Goal: Task Accomplishment & Management: Complete application form

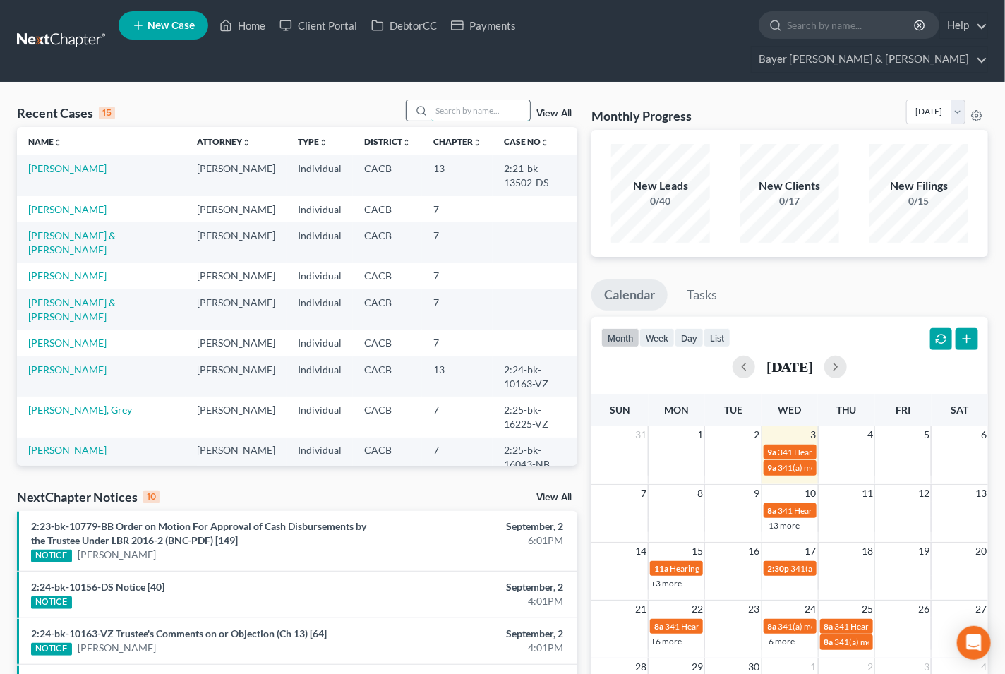
click at [435, 100] on input "search" at bounding box center [480, 110] width 99 height 20
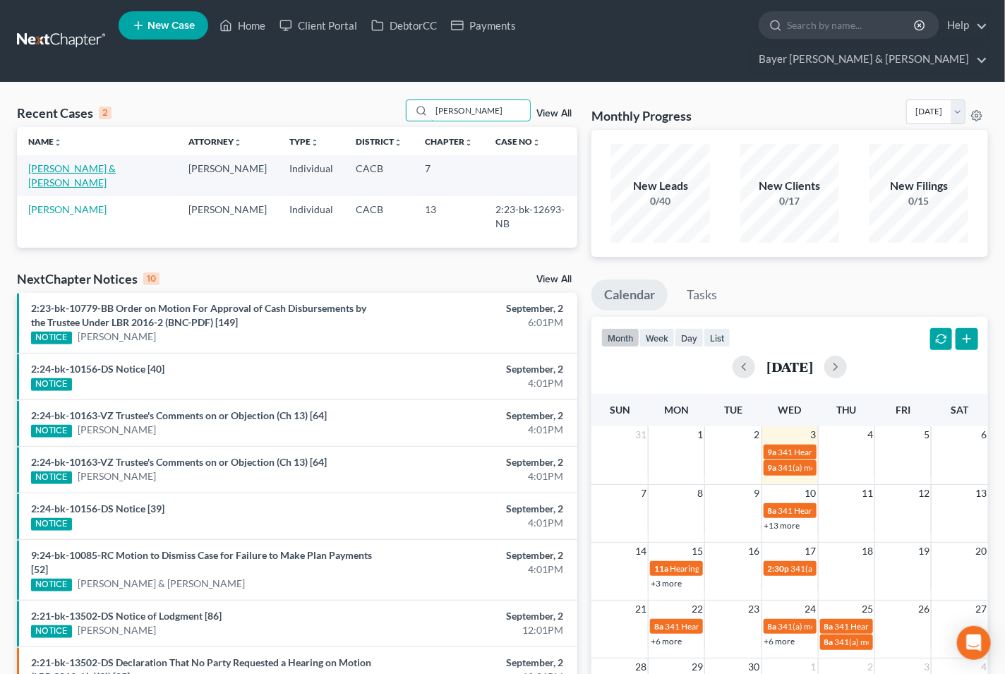
type input "[PERSON_NAME]"
click at [86, 162] on link "[PERSON_NAME] & [PERSON_NAME]" at bounding box center [72, 175] width 88 height 26
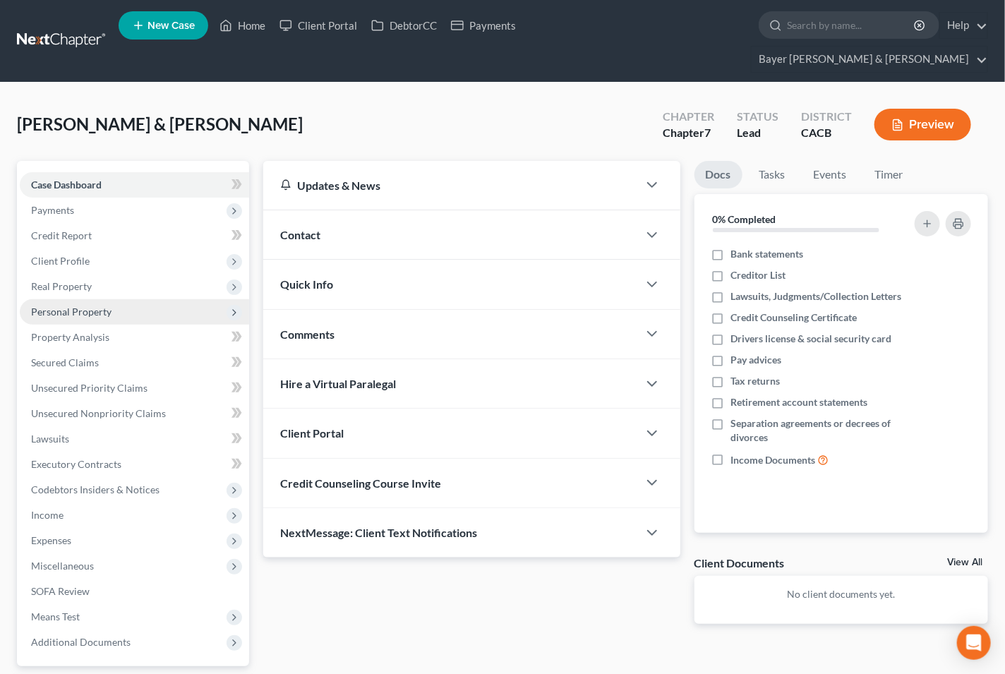
click at [68, 306] on span "Personal Property" at bounding box center [71, 312] width 80 height 12
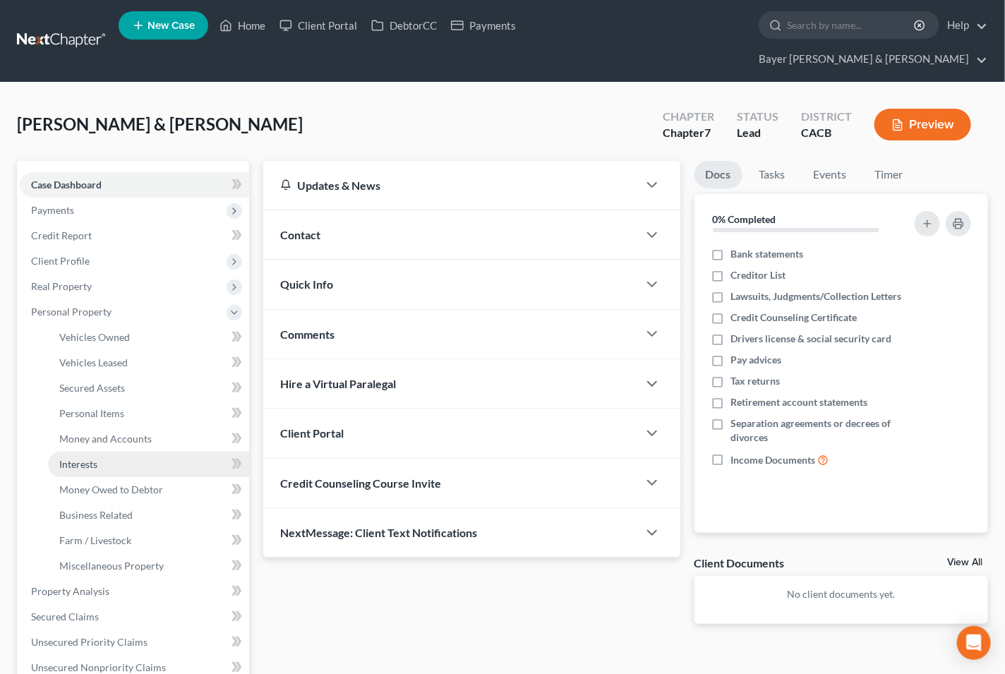
click at [83, 458] on span "Interests" at bounding box center [78, 464] width 38 height 12
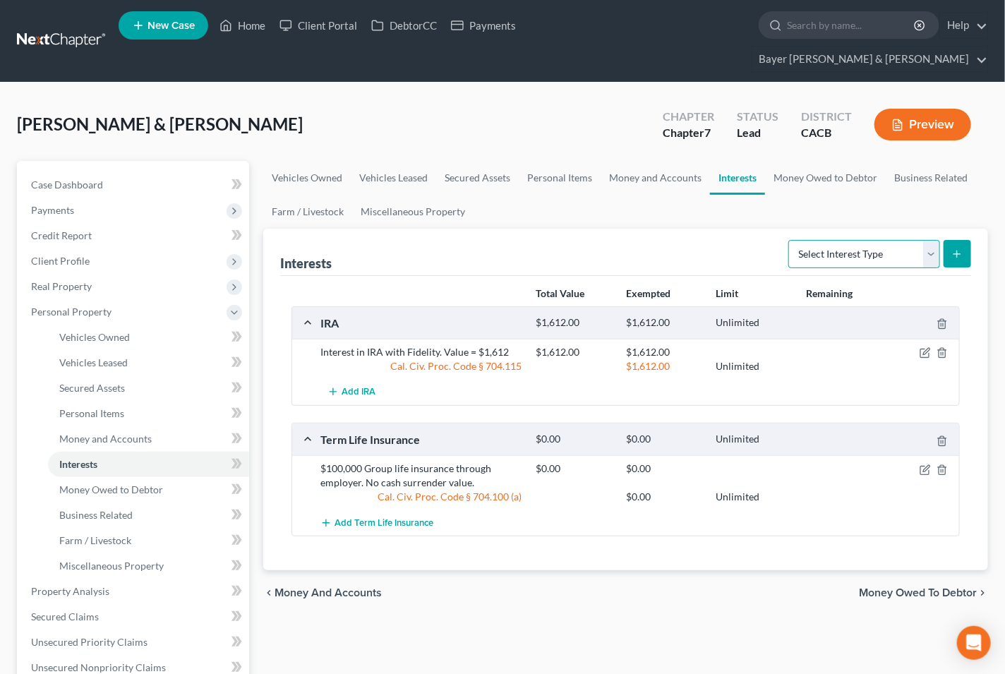
click at [932, 240] on select "Select Interest Type 401K Annuity Bond Education IRA Government Bond Government…" at bounding box center [864, 254] width 152 height 28
select select "other_retirement_plan"
click at [790, 240] on select "Select Interest Type 401K Annuity Bond Education IRA Government Bond Government…" at bounding box center [864, 254] width 152 height 28
click at [961, 248] on icon "submit" at bounding box center [956, 253] width 11 height 11
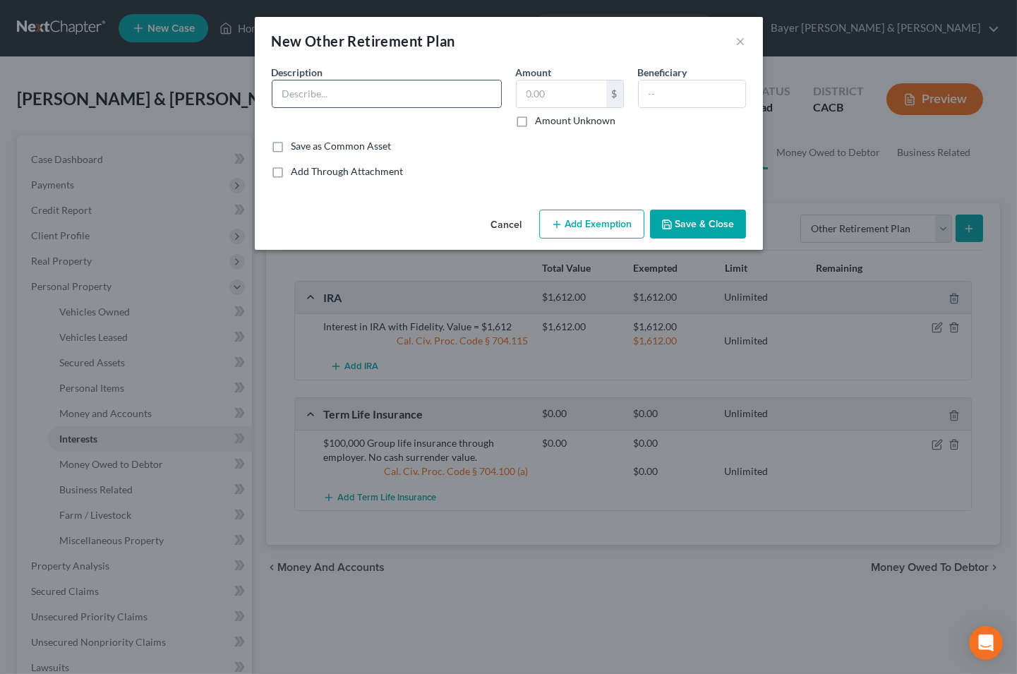
click at [480, 92] on input "text" at bounding box center [386, 93] width 229 height 27
type input "Retirement/pension plan through employer. Value = $"
type input "0"
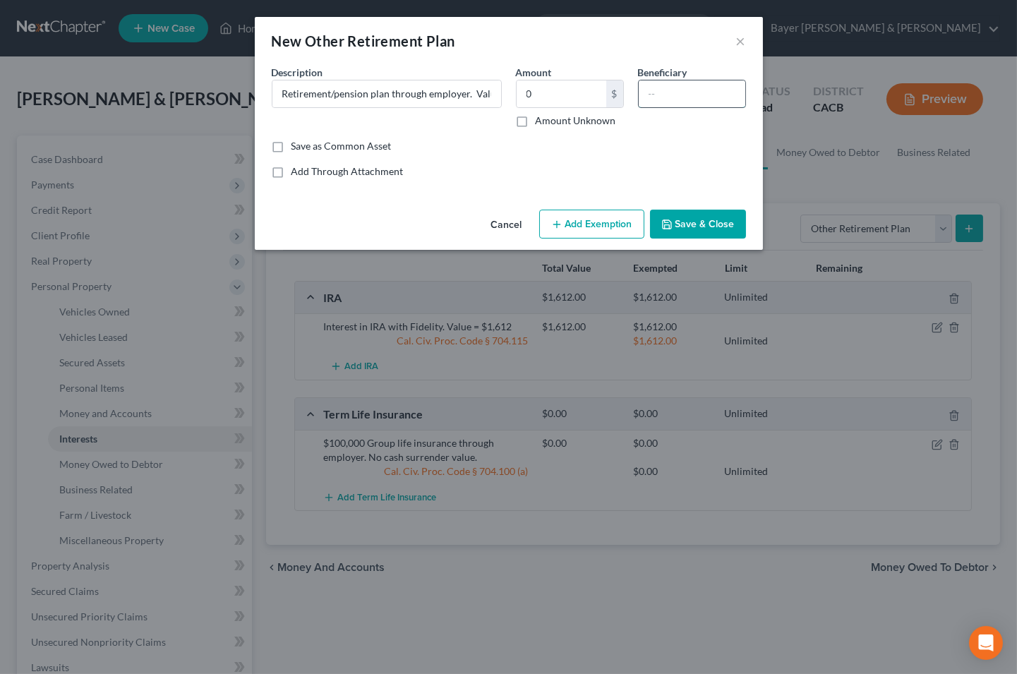
click at [717, 92] on input "text" at bounding box center [692, 93] width 107 height 27
type input "[PERSON_NAME]"
click at [597, 222] on button "Add Exemption" at bounding box center [591, 225] width 105 height 30
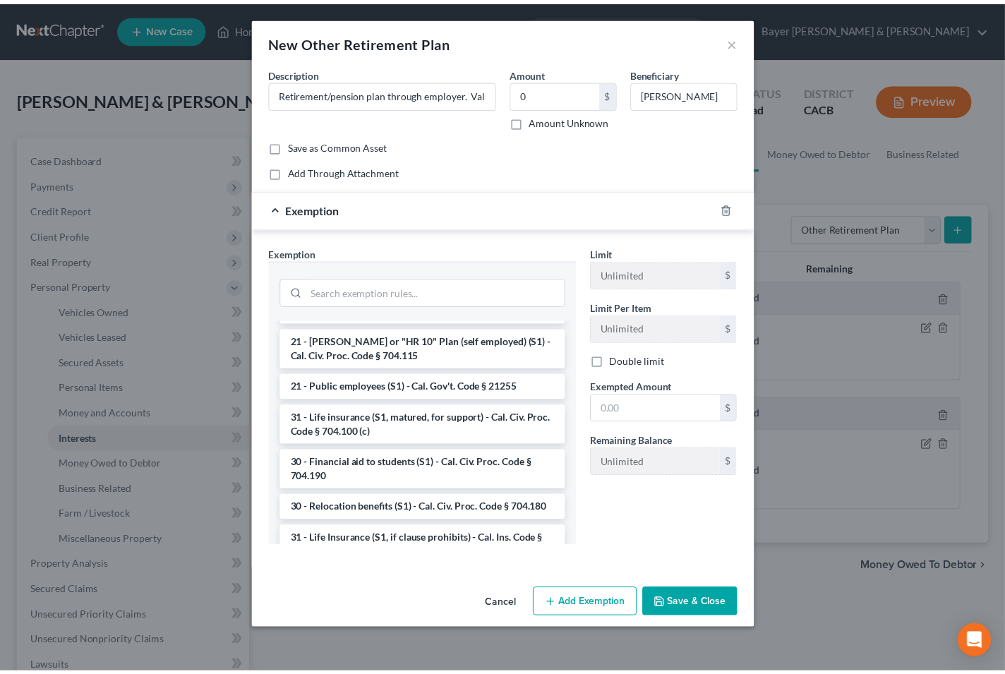
scroll to position [215, 0]
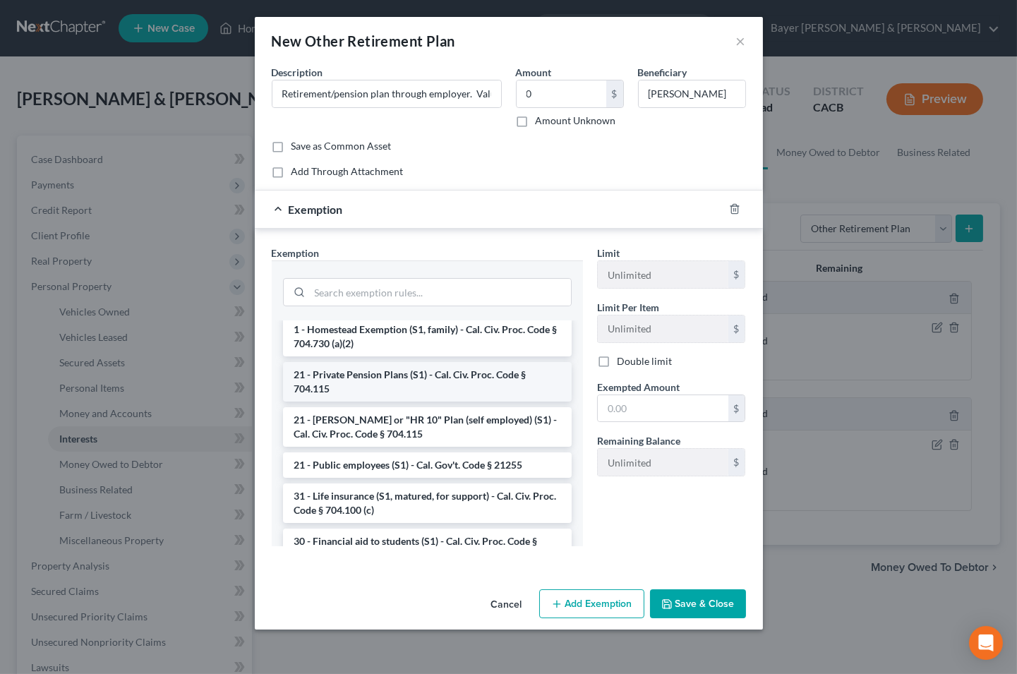
click at [337, 379] on li "21 - Private Pension Plans (S1) - Cal. Civ. Proc. Code § 704.115" at bounding box center [427, 382] width 289 height 40
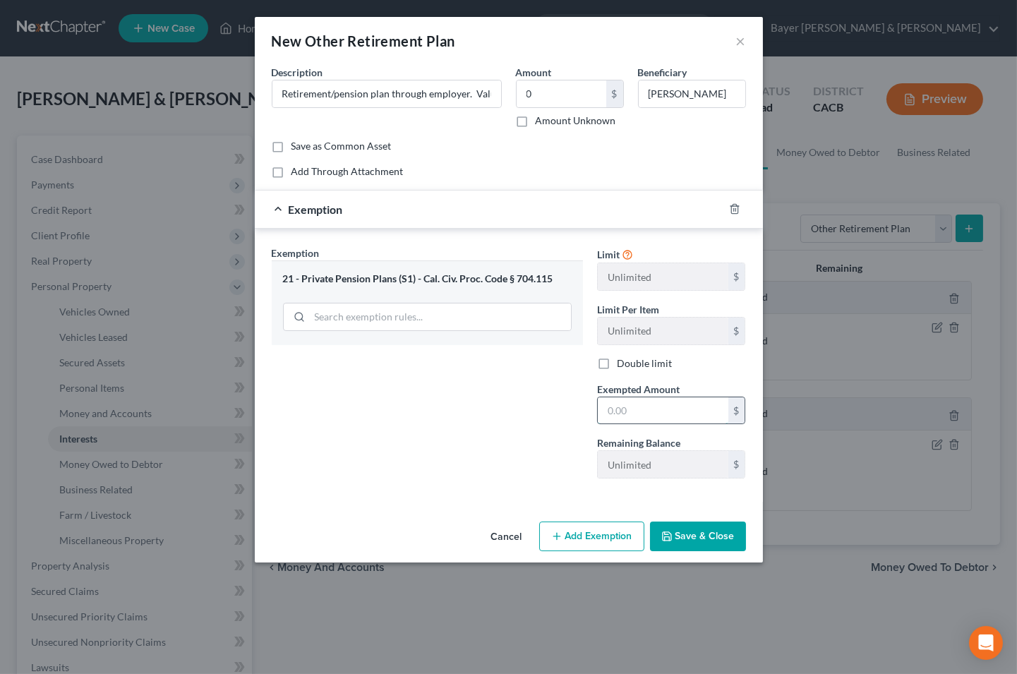
click at [667, 407] on input "text" at bounding box center [663, 410] width 131 height 27
type input "1,445"
click at [690, 538] on button "Save & Close" at bounding box center [698, 537] width 96 height 30
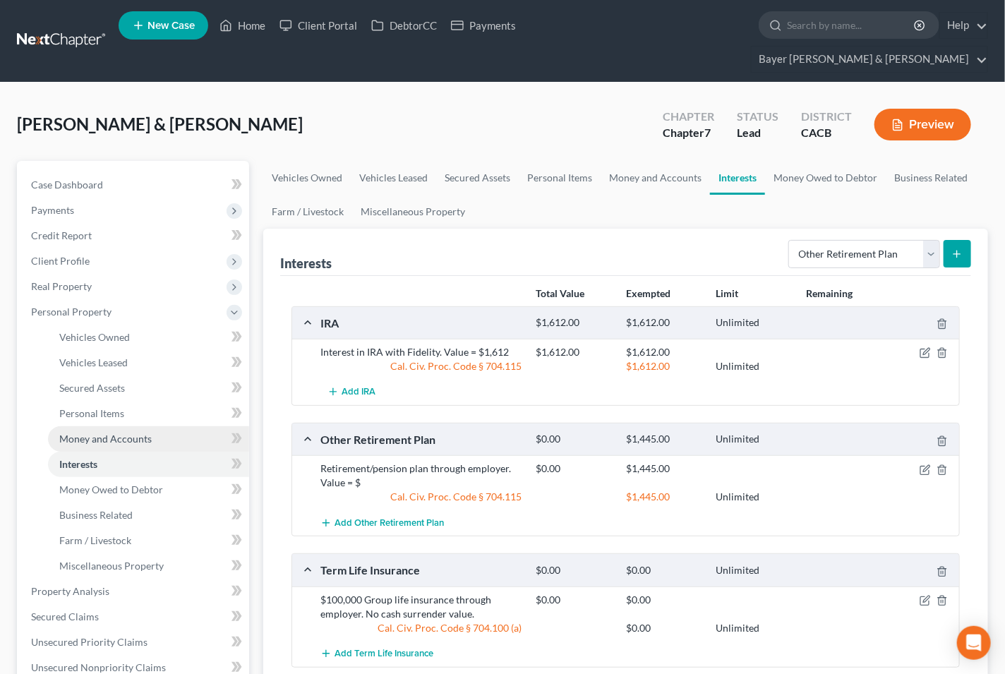
click at [171, 426] on link "Money and Accounts" at bounding box center [148, 438] width 201 height 25
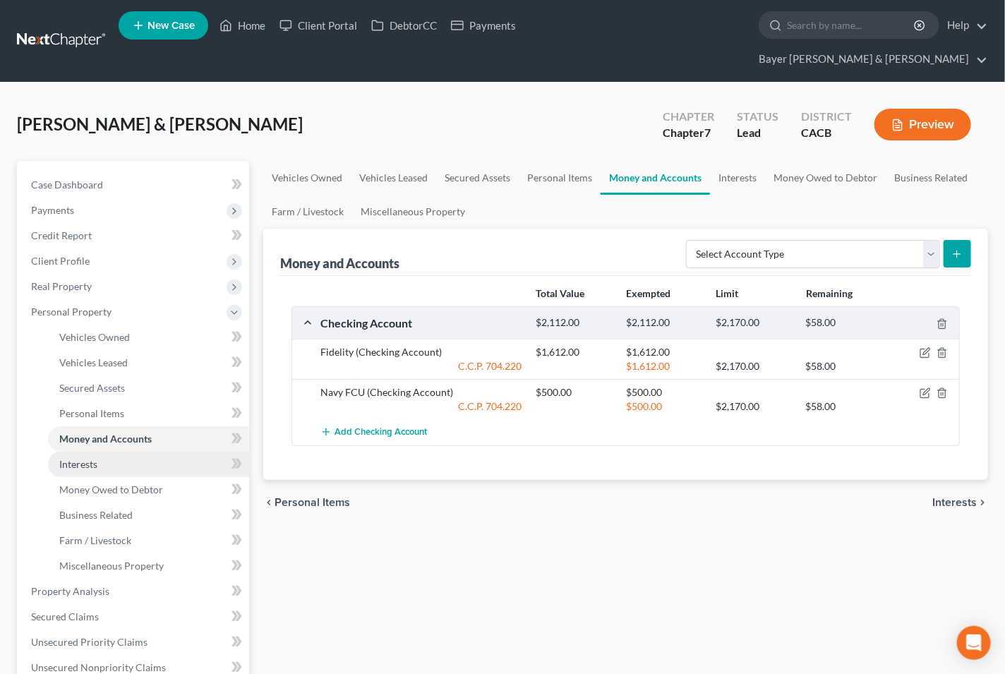
click at [136, 452] on link "Interests" at bounding box center [148, 464] width 201 height 25
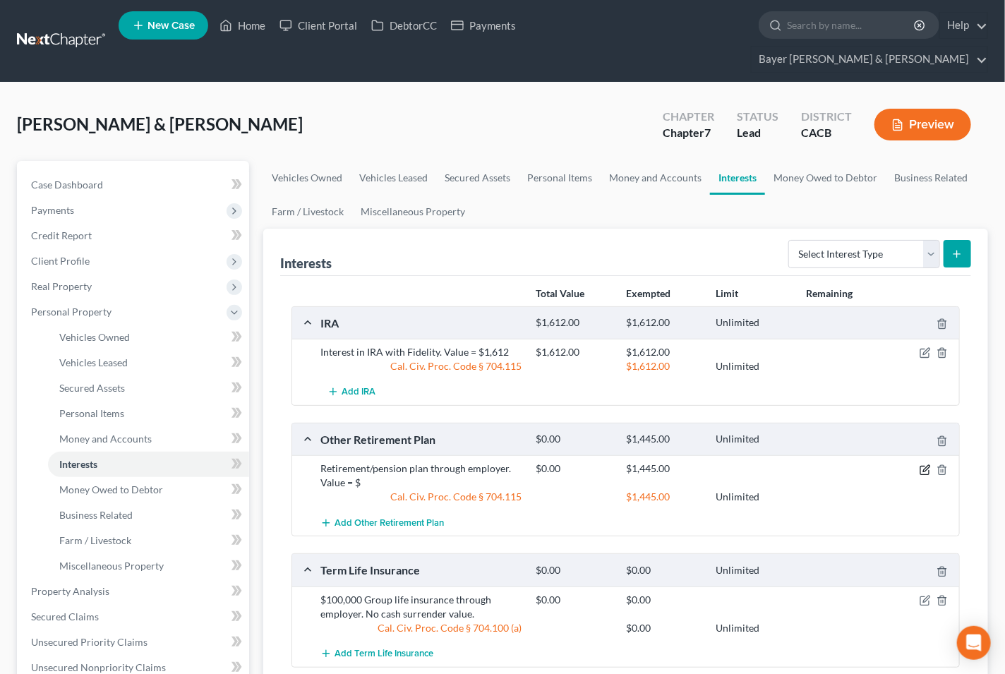
click at [920, 466] on icon "button" at bounding box center [924, 470] width 8 height 8
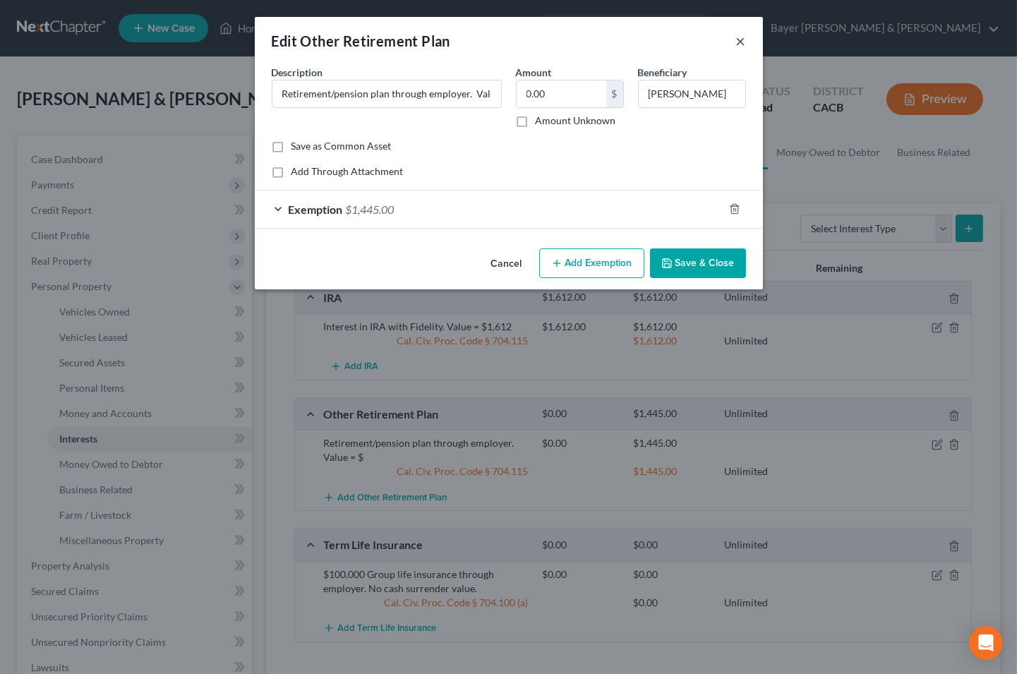
click at [742, 35] on button "×" at bounding box center [741, 40] width 10 height 17
